Goal: Use online tool/utility: Utilize a website feature to perform a specific function

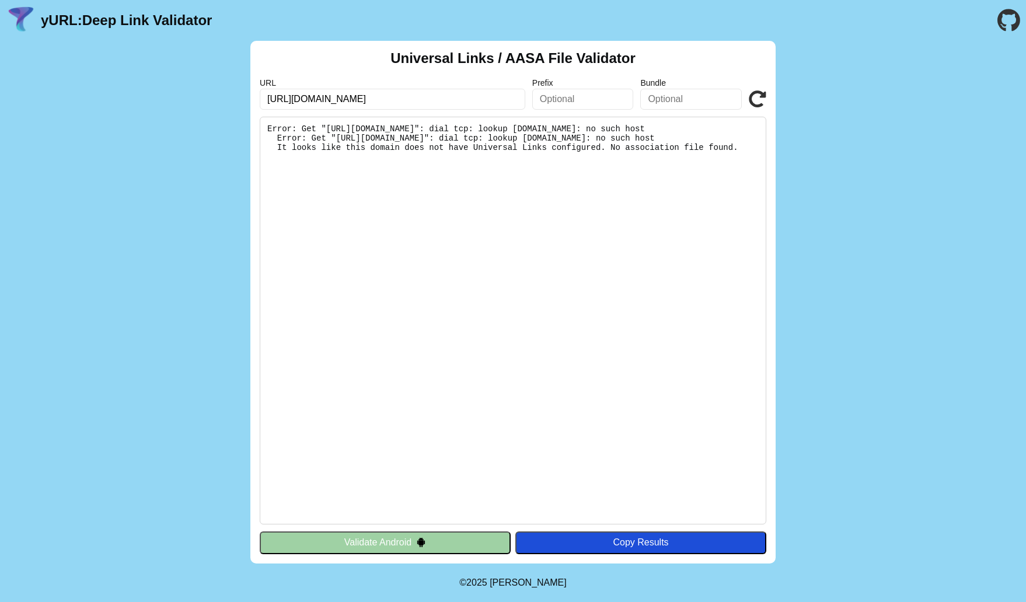
click at [754, 100] on icon at bounding box center [757, 99] width 18 height 18
drag, startPoint x: 376, startPoint y: 130, endPoint x: 467, endPoint y: 131, distance: 91.6
click at [467, 131] on pre "Error: Get "[URL][DOMAIN_NAME]": dial tcp: lookup [DOMAIN_NAME]: no such host E…" at bounding box center [513, 321] width 506 height 408
click at [516, 142] on pre "Error: Get "[URL][DOMAIN_NAME]": dial tcp: lookup [DOMAIN_NAME]: no such host E…" at bounding box center [513, 321] width 506 height 408
click at [405, 101] on input "[URL][DOMAIN_NAME]" at bounding box center [392, 99] width 265 height 21
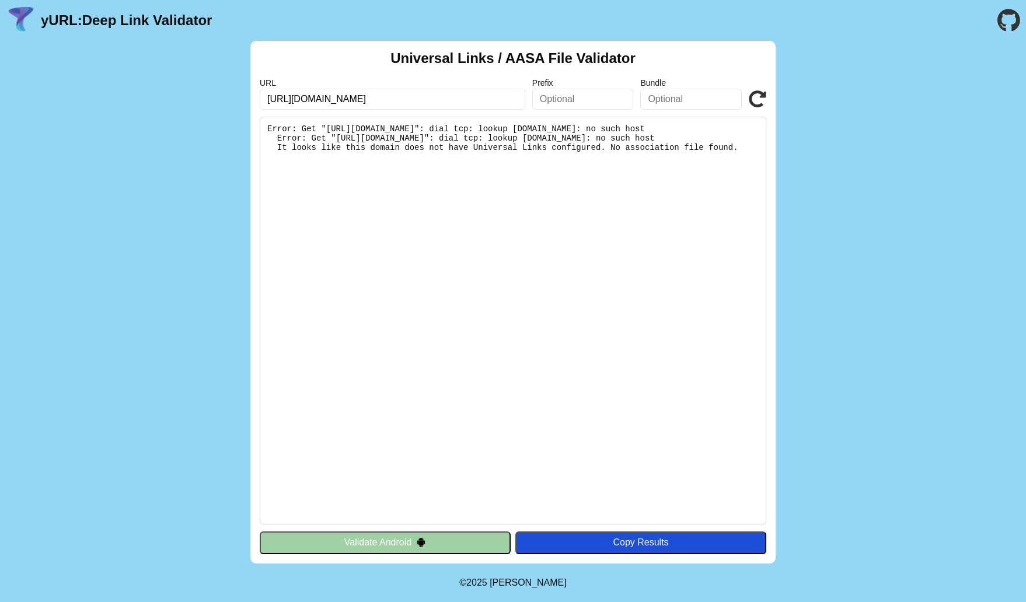
click at [426, 104] on input "[URL][DOMAIN_NAME]" at bounding box center [392, 99] width 265 height 21
paste input "famila.mobile-app-test"
type input "[URL][DOMAIN_NAME]"
click at [760, 96] on icon at bounding box center [757, 99] width 18 height 18
